Goal: Task Accomplishment & Management: Use online tool/utility

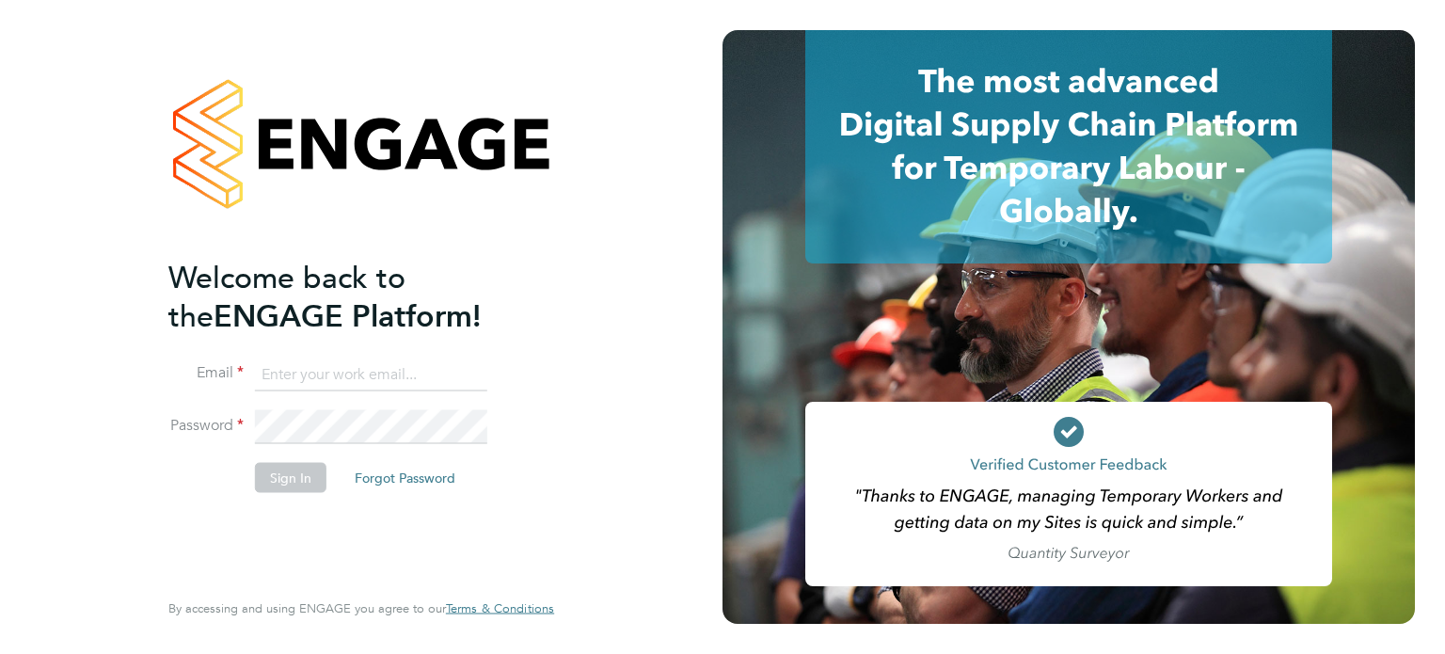
type input "amie.day@morganhunt.com"
click at [282, 483] on button "Sign In" at bounding box center [290, 477] width 71 height 30
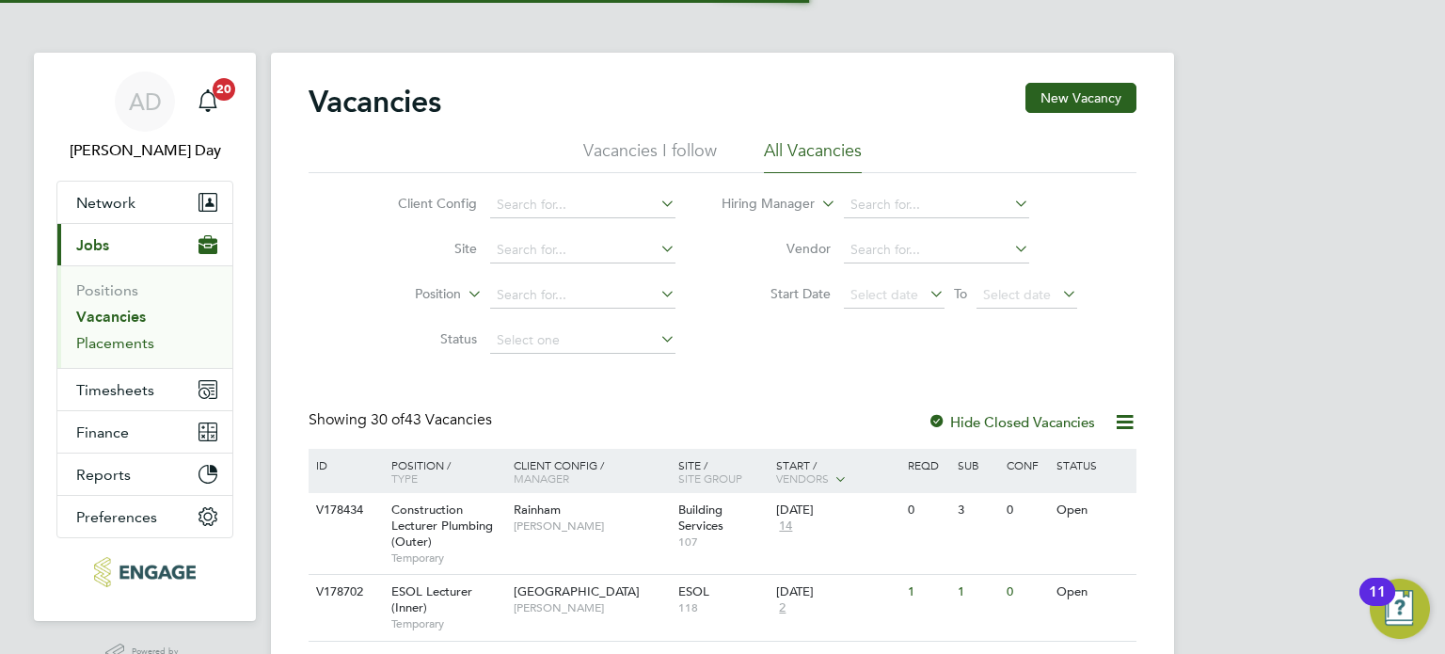
click at [128, 342] on link "Placements" at bounding box center [115, 343] width 78 height 18
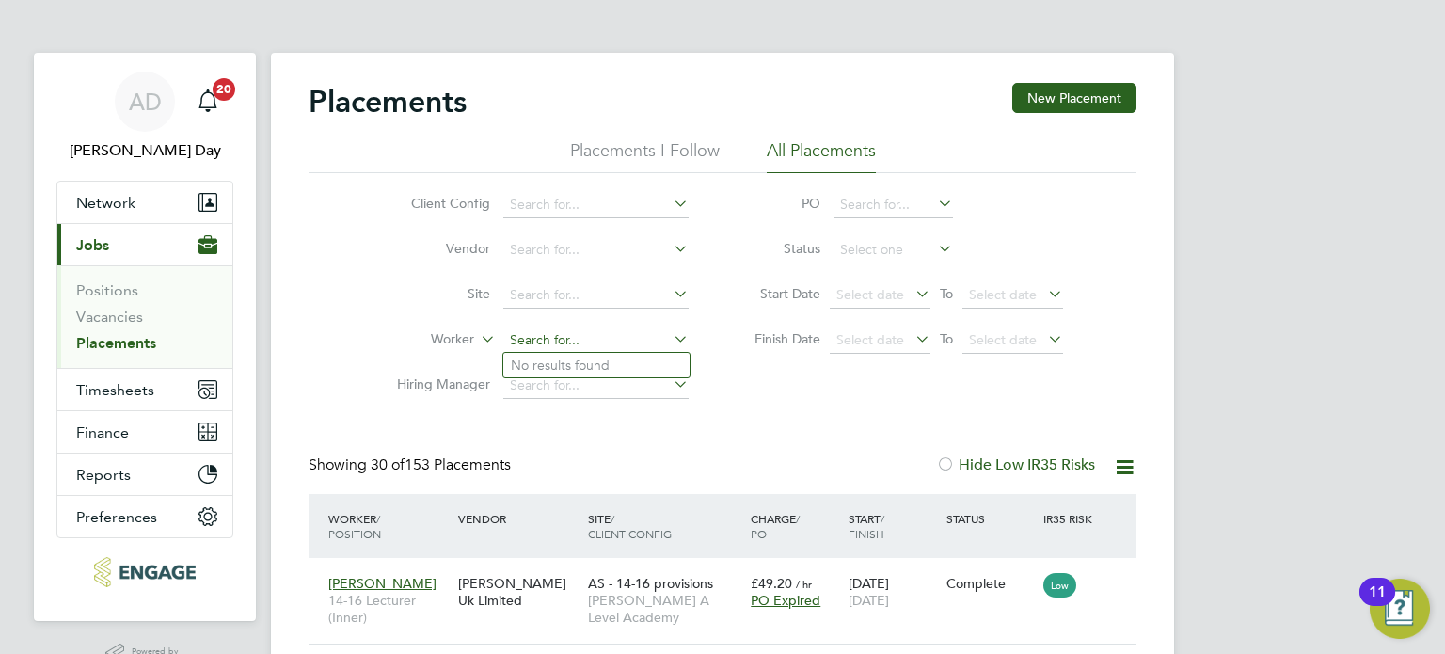
click at [516, 340] on input at bounding box center [595, 340] width 185 height 26
click at [570, 394] on li "Fra ncis Anthony Margai" at bounding box center [596, 389] width 186 height 25
type input "Francis Anthony Margai"
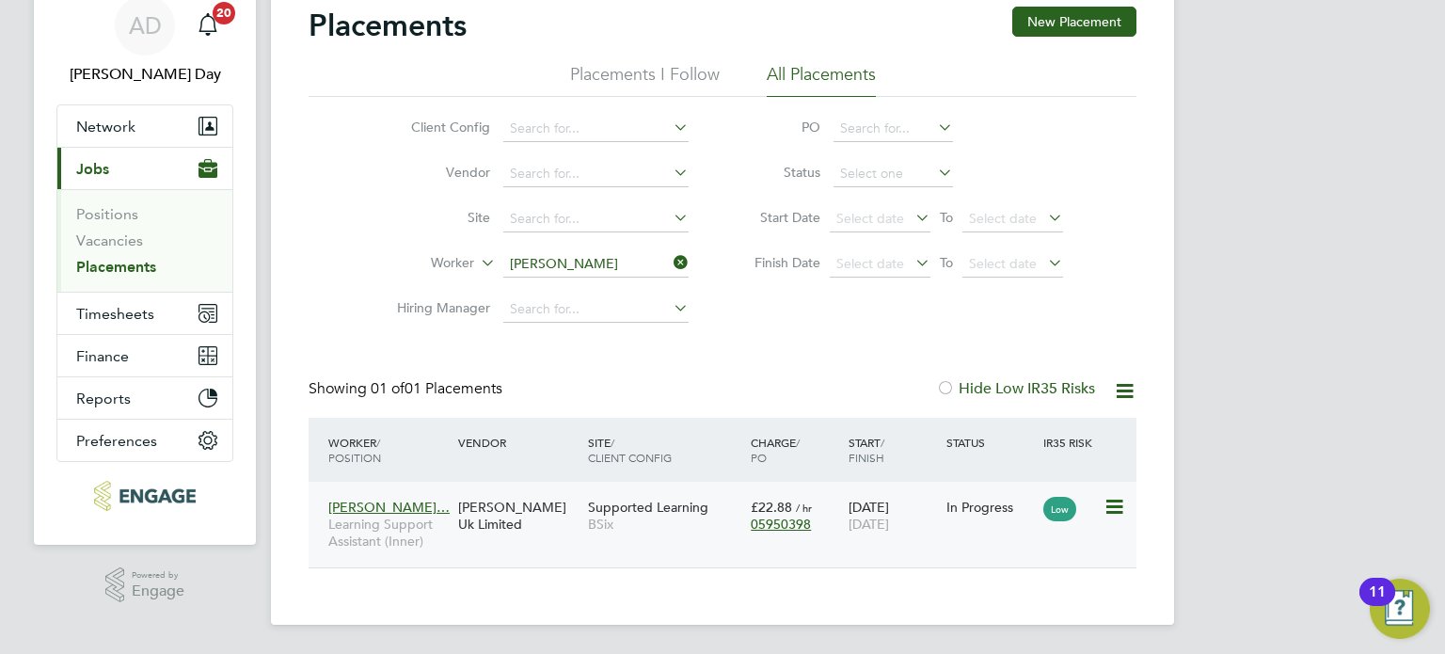
click at [749, 530] on div "£22.88 / hr 05950398" at bounding box center [795, 515] width 98 height 53
click at [670, 260] on icon at bounding box center [670, 262] width 0 height 26
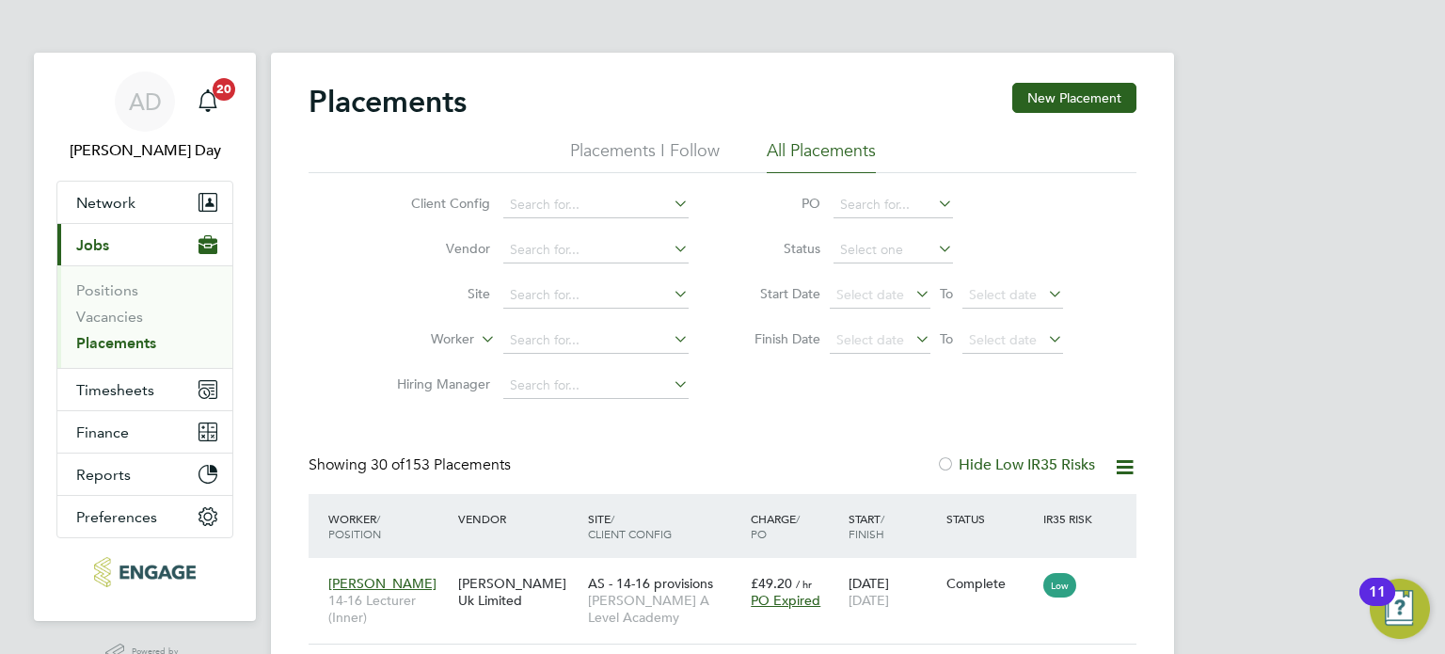
click at [550, 324] on li "Worker" at bounding box center [535, 340] width 354 height 45
click at [562, 336] on input at bounding box center [595, 340] width 185 height 26
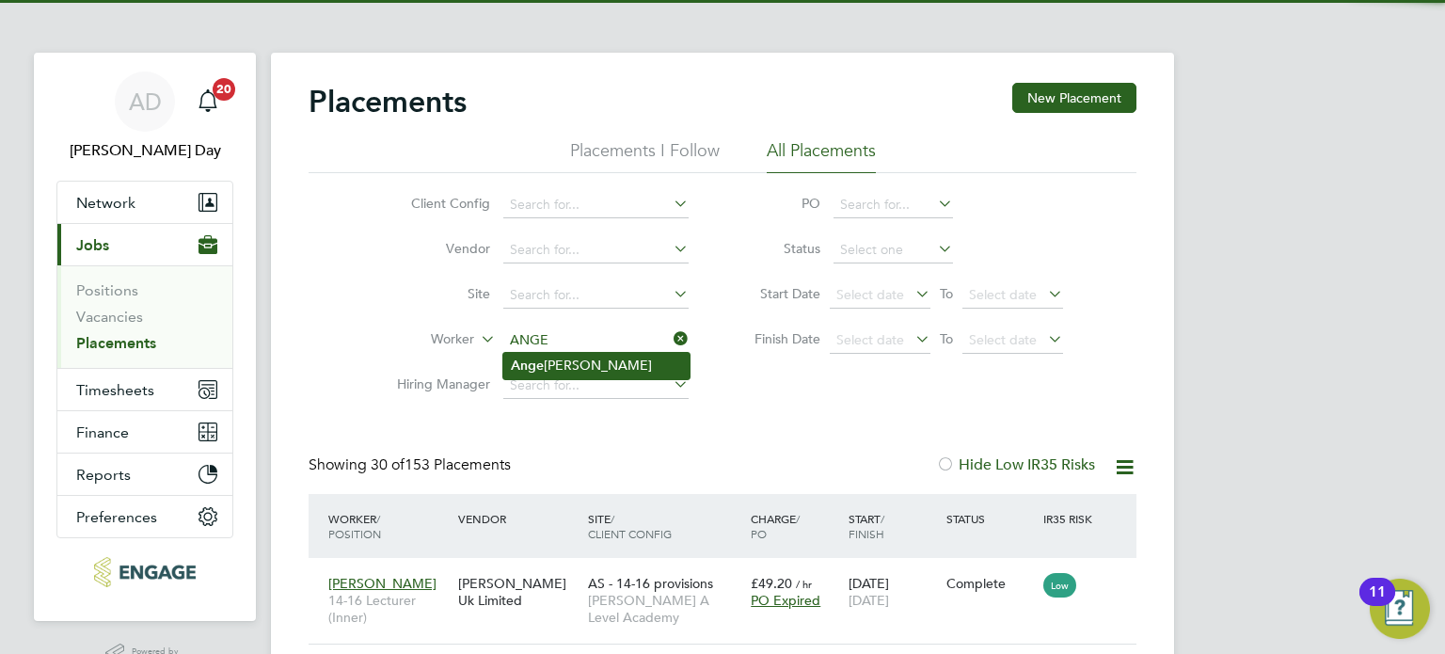
click at [579, 357] on li "Ange Noe Mootoo" at bounding box center [596, 365] width 186 height 25
type input "Ange Noe Mootoo"
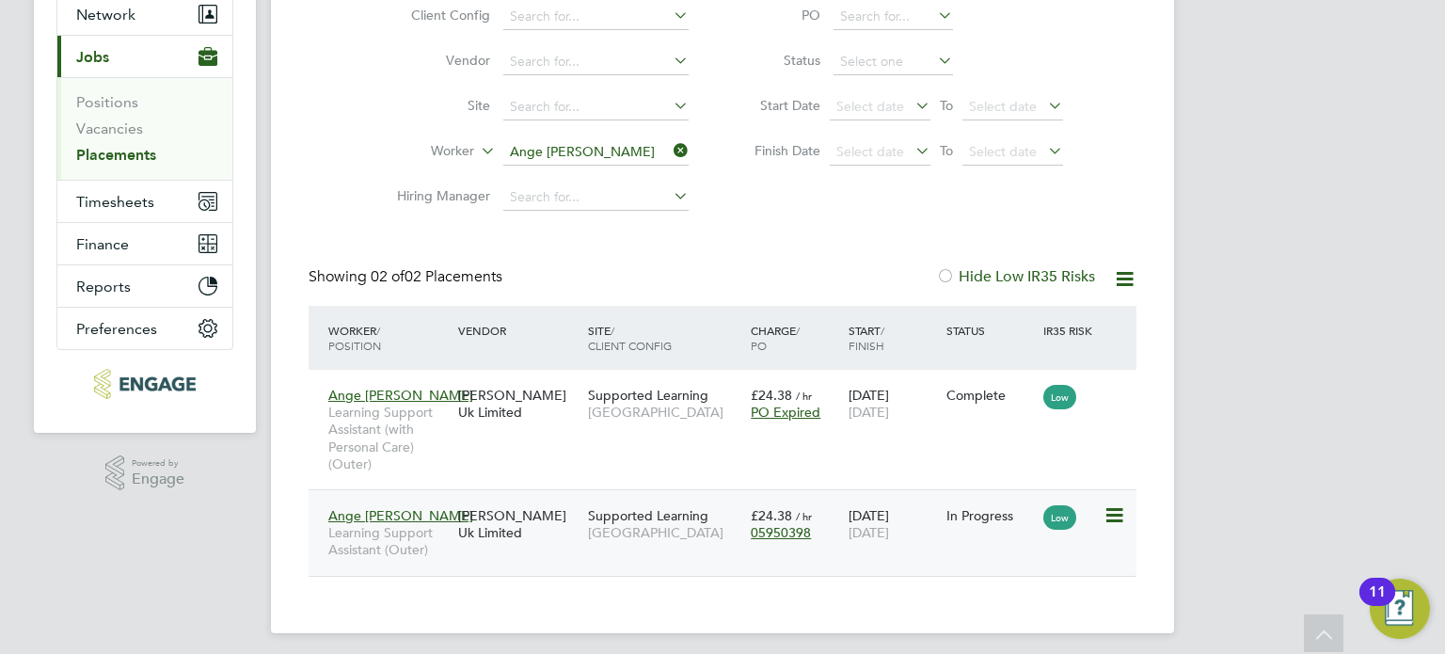
click at [565, 539] on div "[PERSON_NAME] Uk Limited" at bounding box center [518, 524] width 130 height 53
click at [670, 153] on icon at bounding box center [670, 150] width 0 height 26
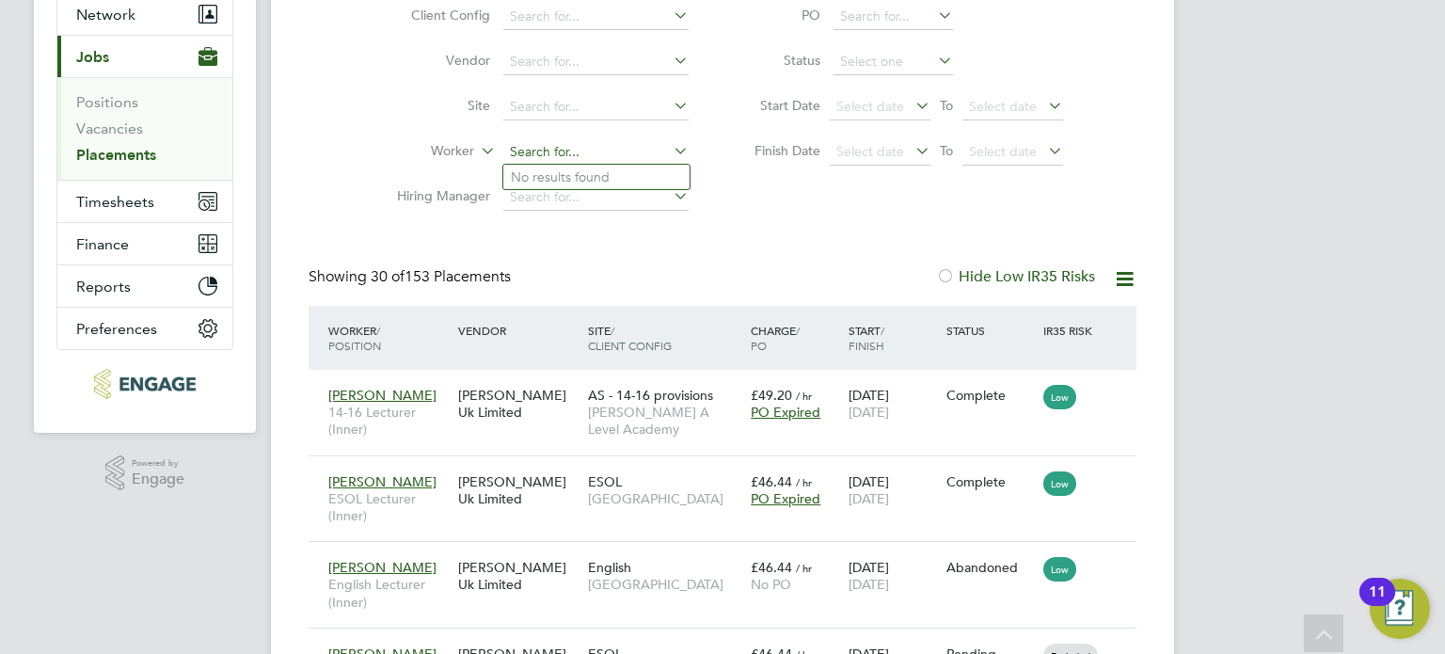
click at [574, 152] on input at bounding box center [595, 152] width 185 height 26
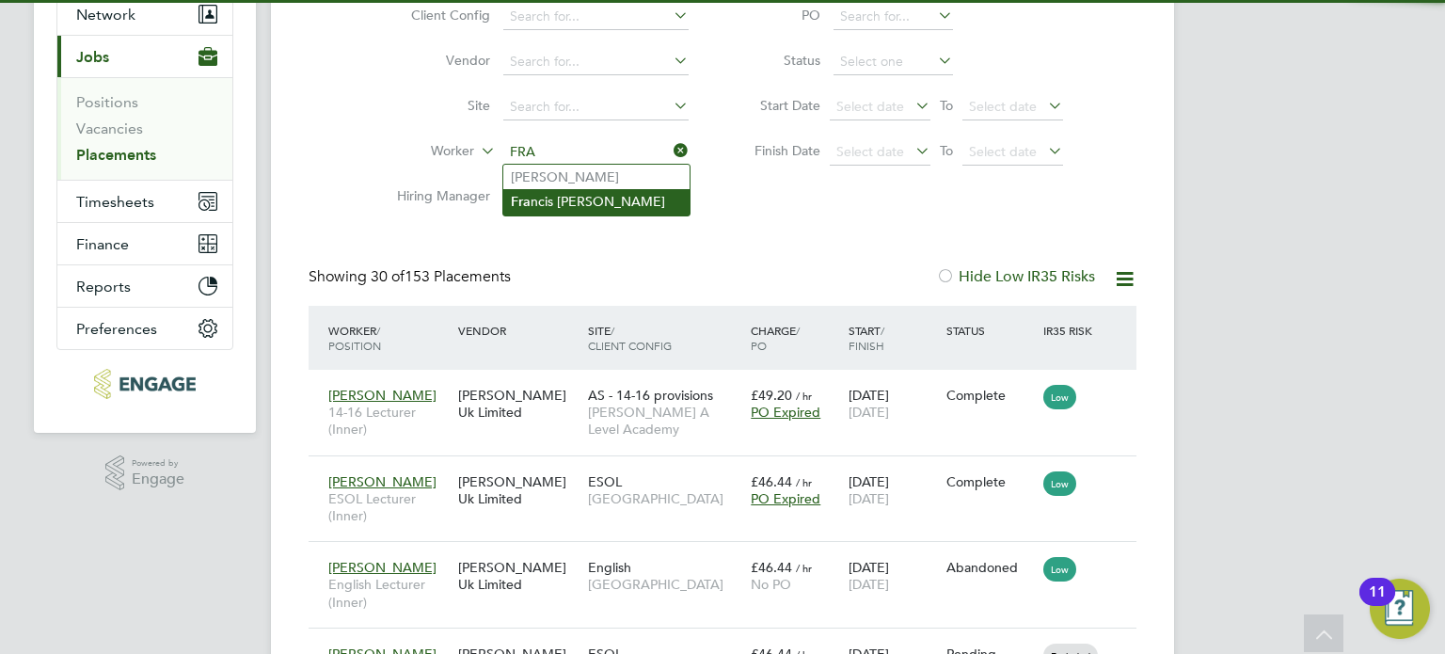
click at [564, 198] on li "Fra ncis Anthony Margai" at bounding box center [596, 201] width 186 height 25
type input "Francis Anthony Margai"
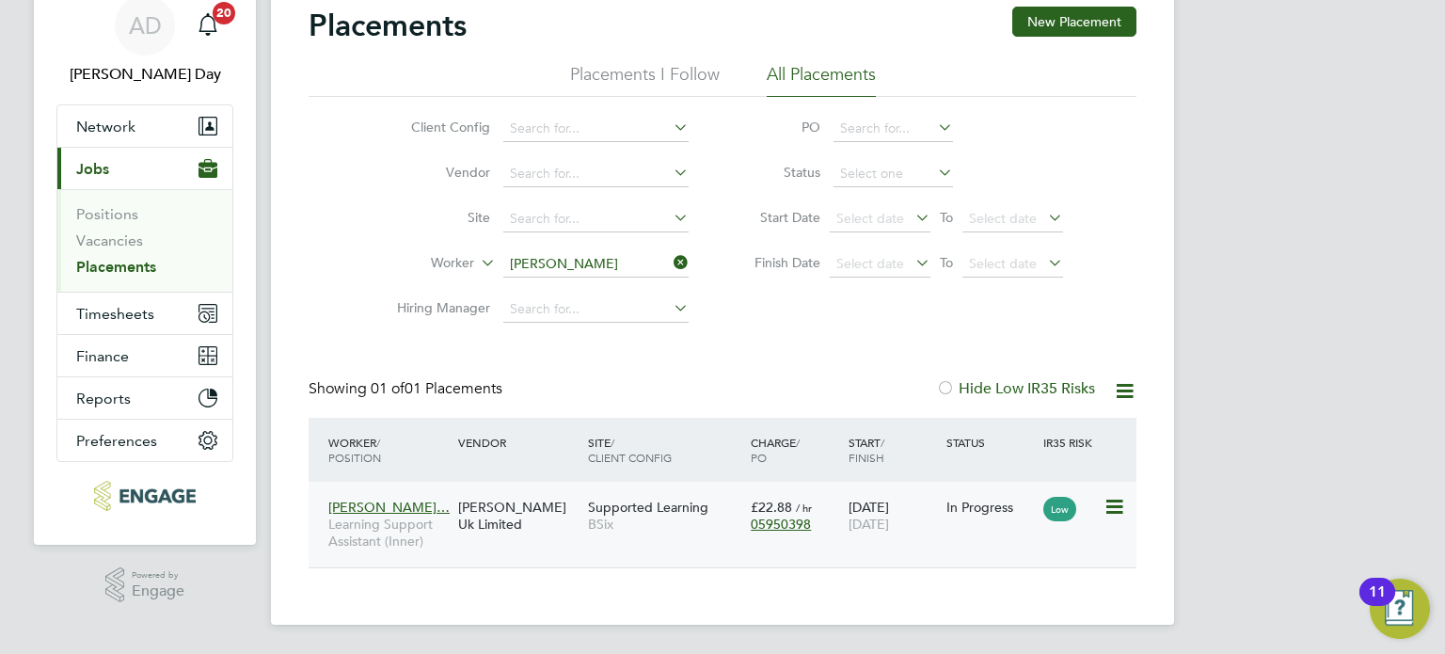
click at [663, 535] on div "Supported Learning BSix" at bounding box center [664, 515] width 163 height 53
click at [670, 265] on icon at bounding box center [670, 262] width 0 height 26
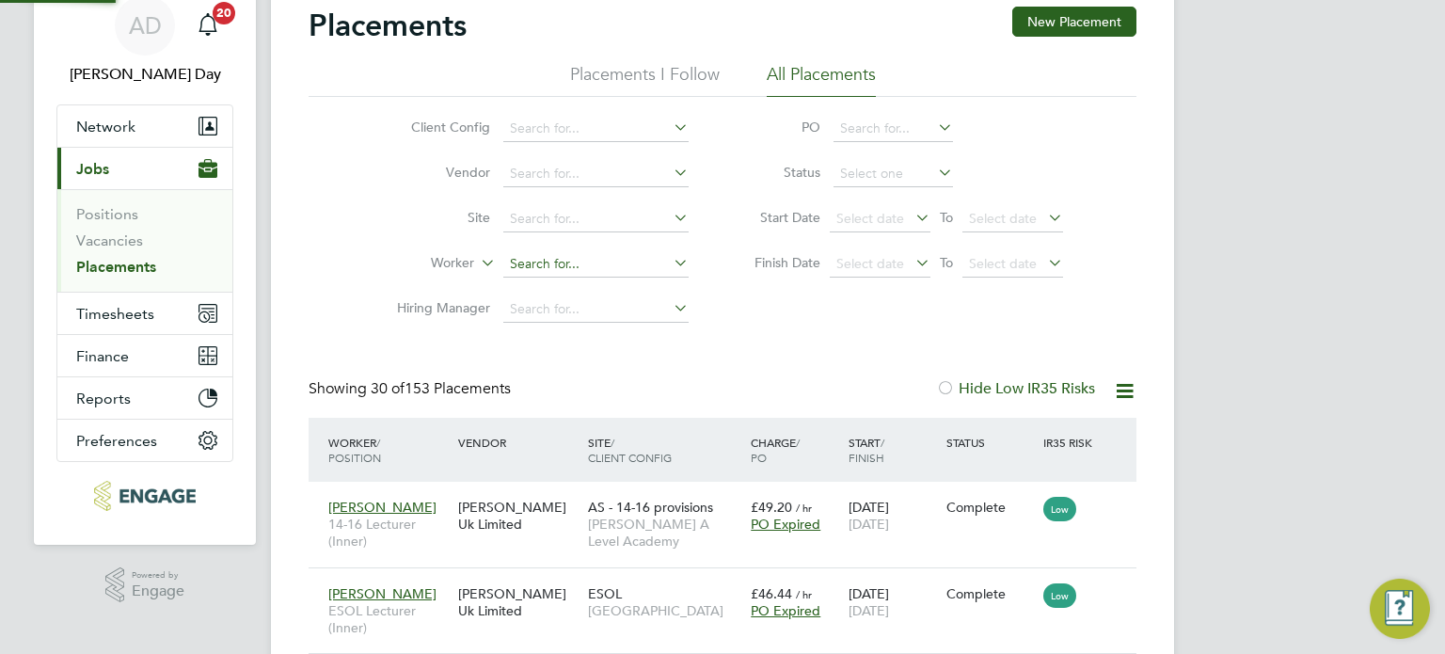
click at [608, 261] on input at bounding box center [595, 264] width 185 height 26
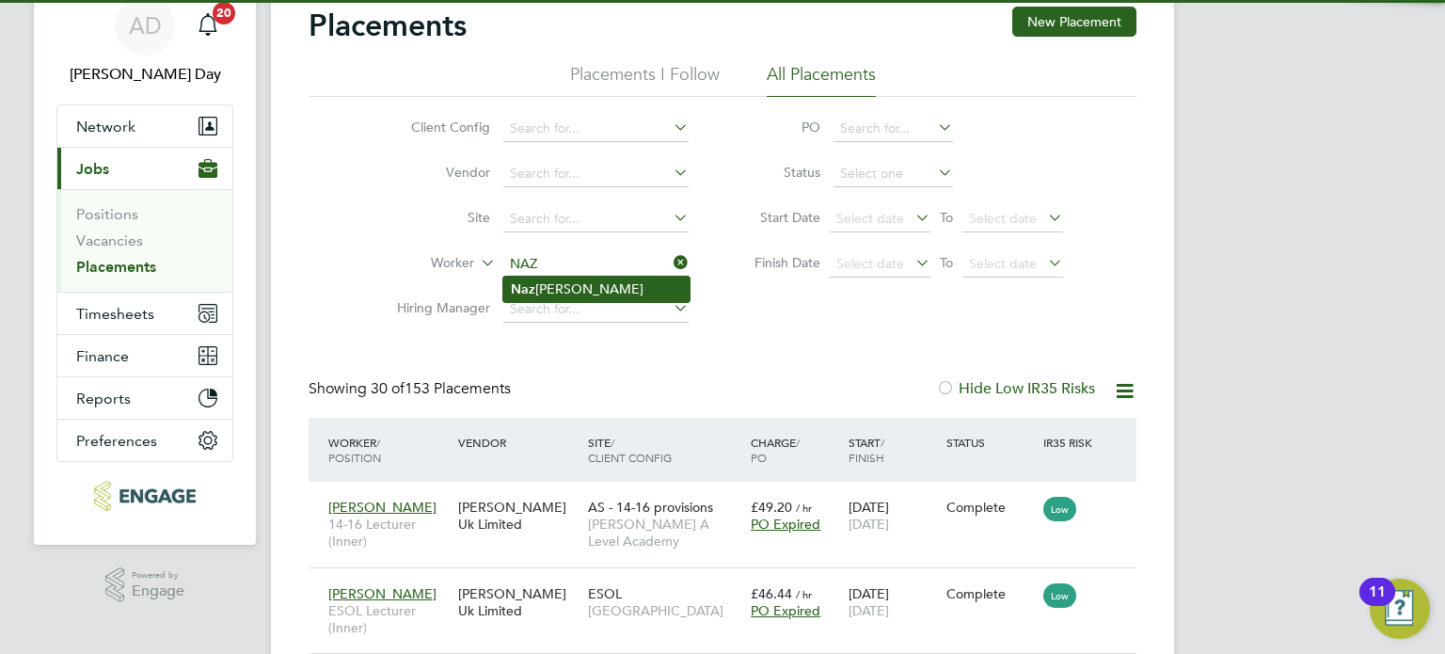
click at [577, 294] on li "Naz min Khan" at bounding box center [596, 289] width 186 height 25
type input "[PERSON_NAME]"
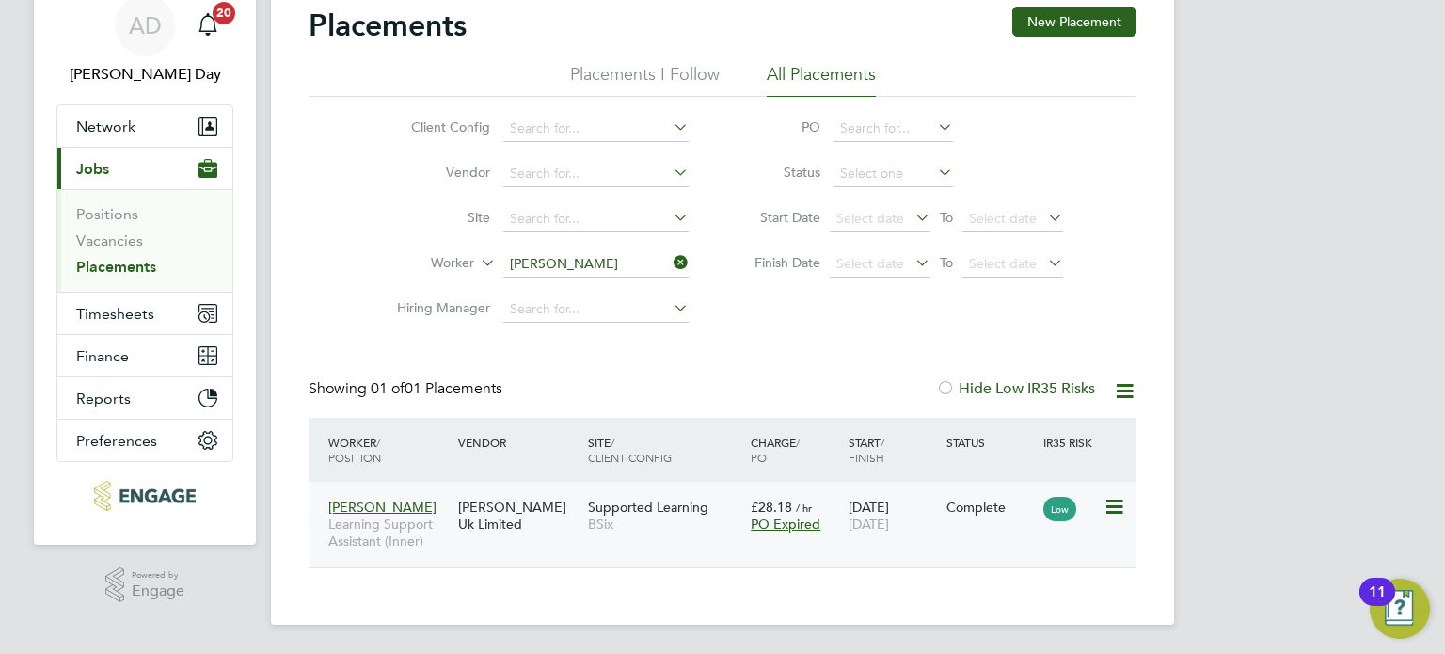
click at [702, 548] on div "Nazmin Khan Learning Support Assistant (Inner) Morgan Hunt Uk Limited Supported…" at bounding box center [722, 525] width 828 height 86
click at [686, 530] on span "BSix" at bounding box center [664, 523] width 153 height 17
click at [670, 261] on icon at bounding box center [670, 262] width 0 height 26
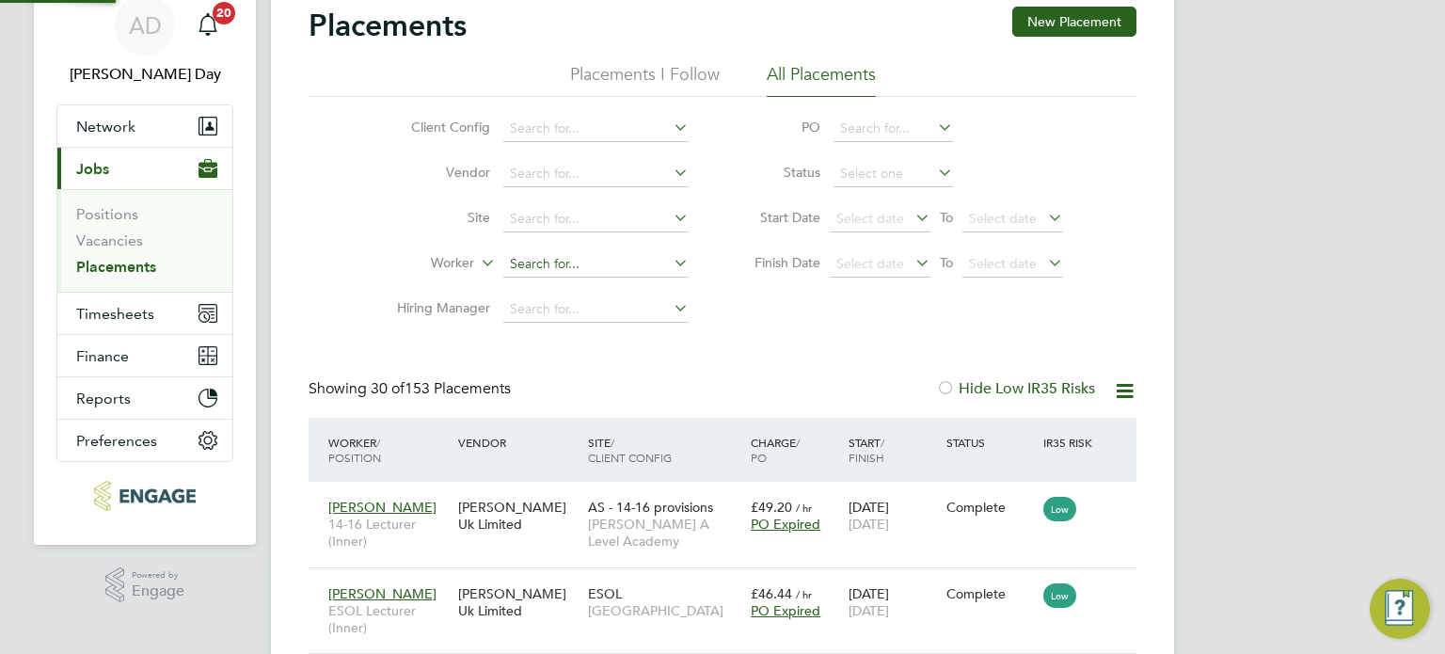
click at [595, 271] on input at bounding box center [595, 264] width 185 height 26
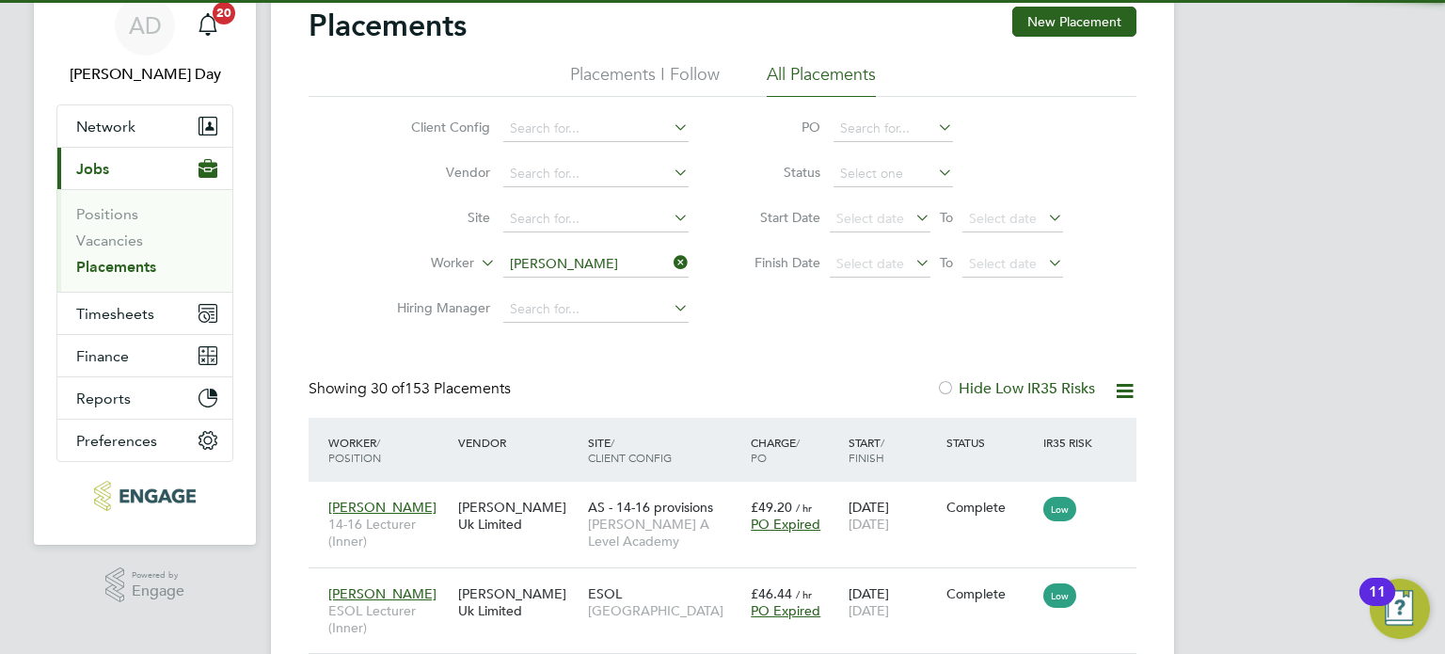
click at [589, 284] on li "Rebecca Pitchers" at bounding box center [596, 289] width 186 height 25
type input "Rebecca Pitchers"
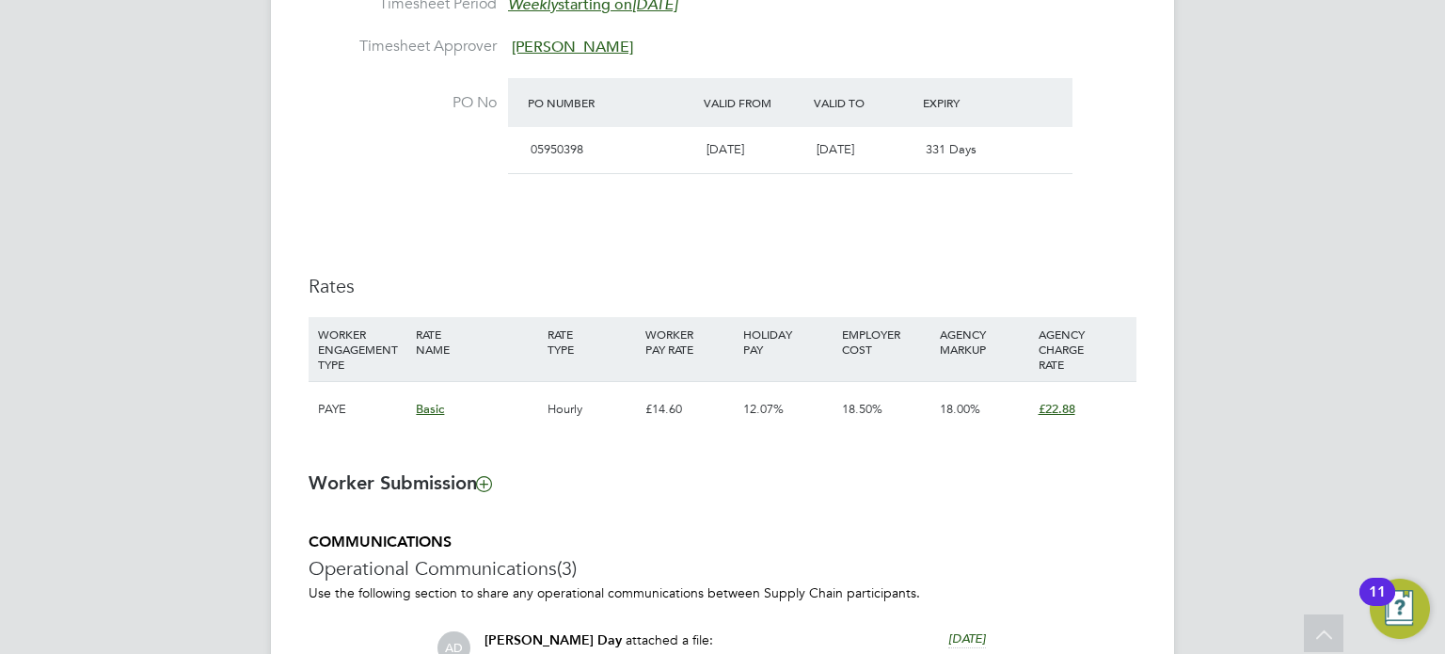
scroll to position [1223, 0]
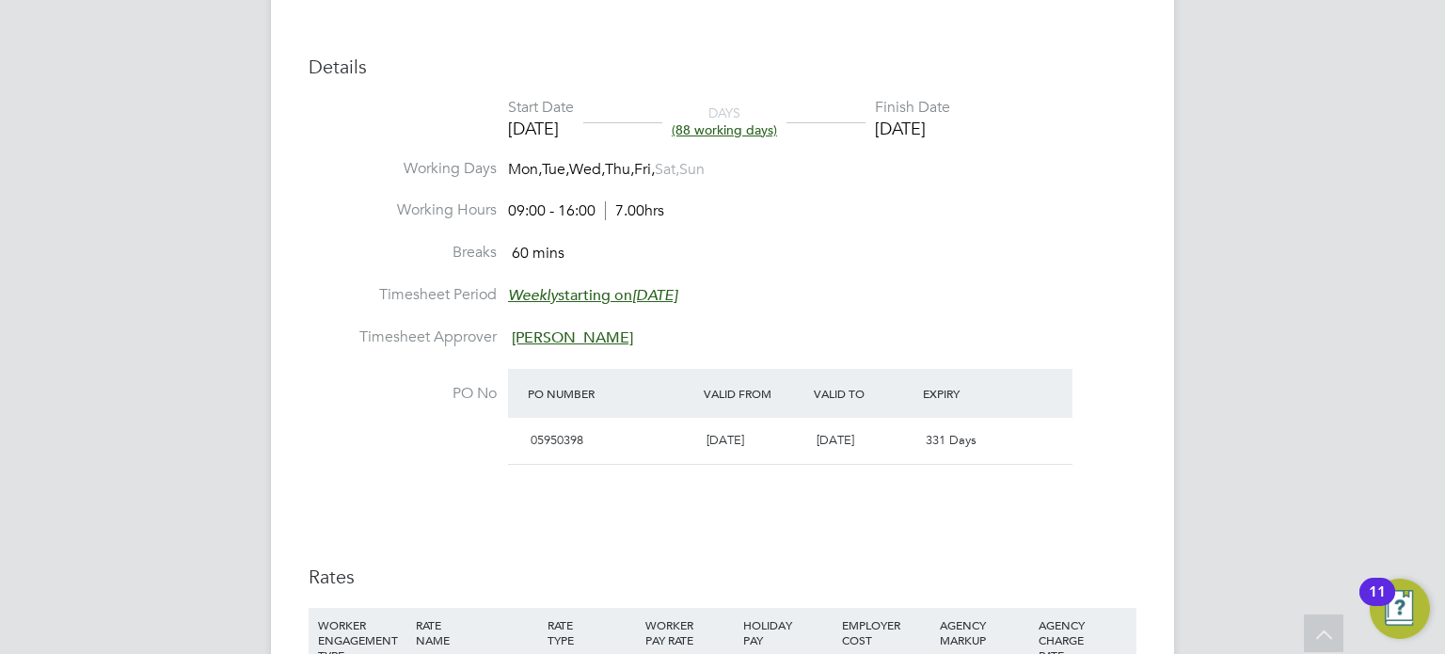
scroll to position [940, 0]
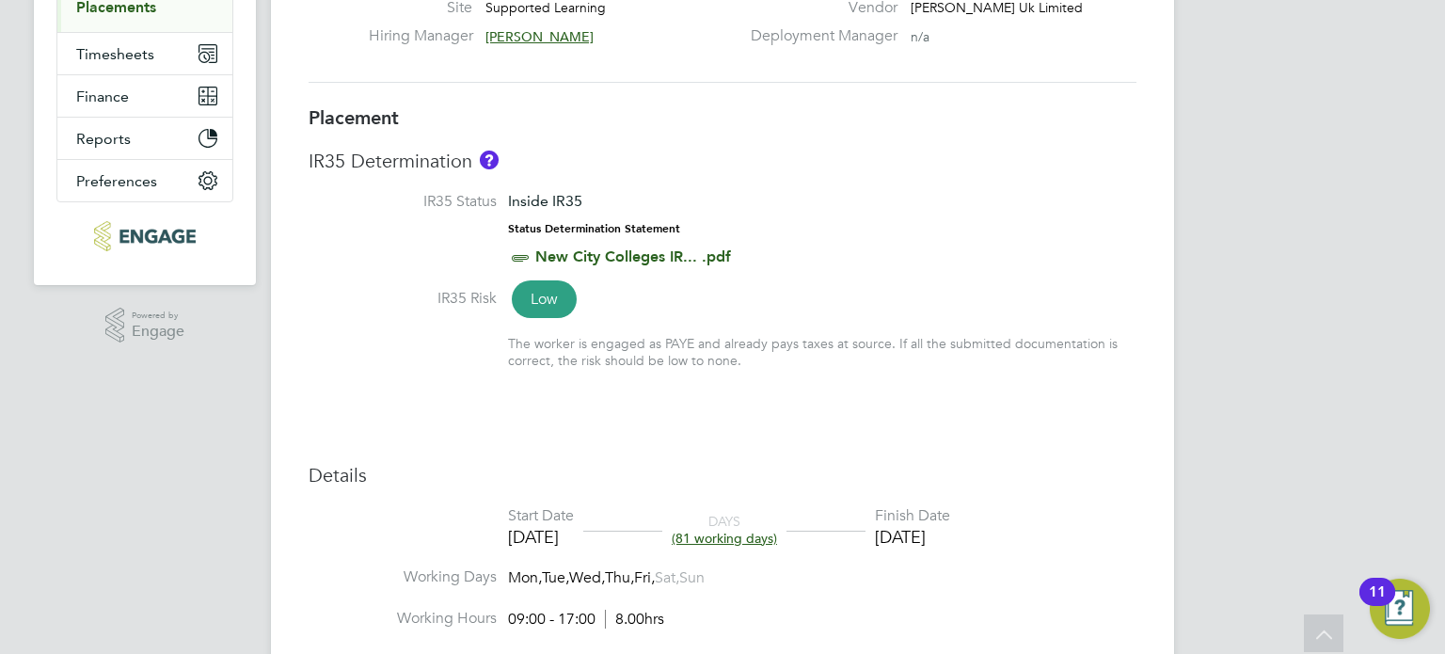
scroll to position [188, 0]
